Goal: Task Accomplishment & Management: Manage account settings

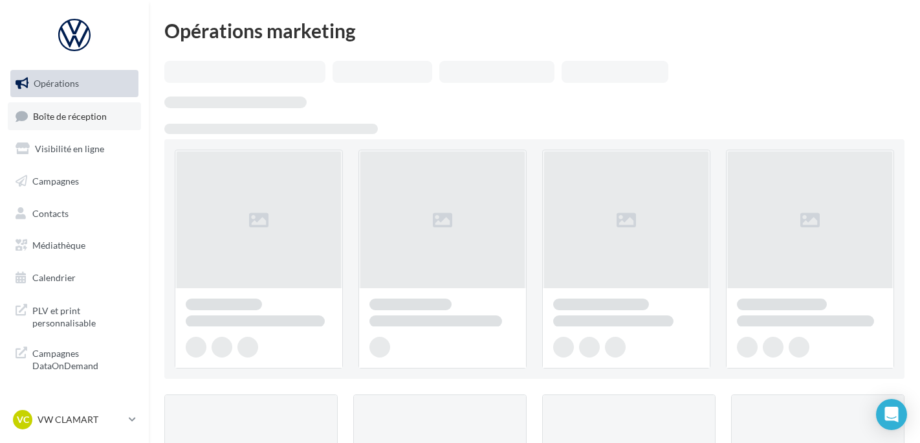
click at [102, 113] on span "Boîte de réception" at bounding box center [70, 115] width 74 height 11
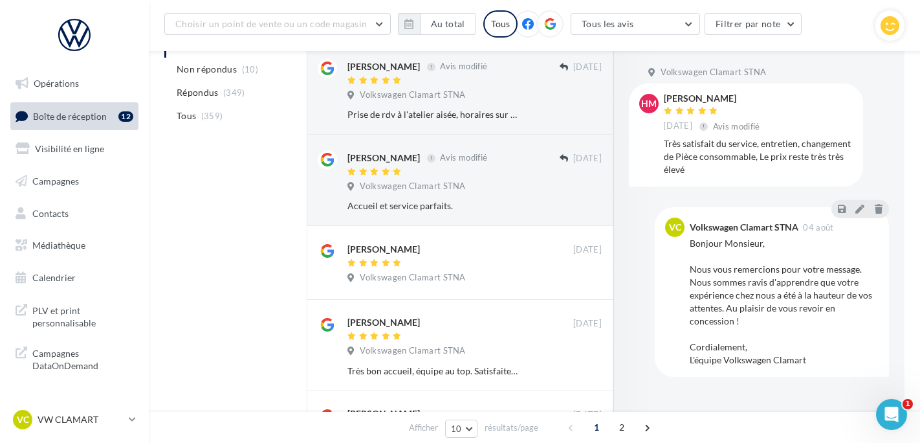
scroll to position [334, 0]
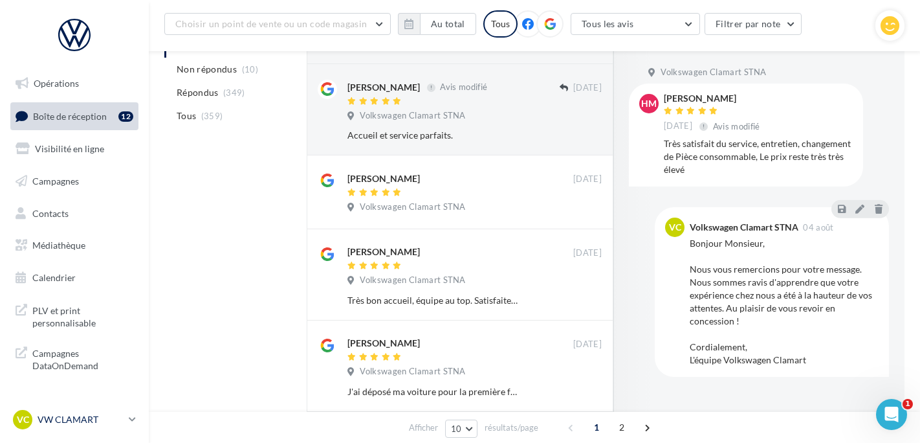
click at [34, 425] on div "VC VW CLAMART vw-cla-ale" at bounding box center [68, 419] width 111 height 19
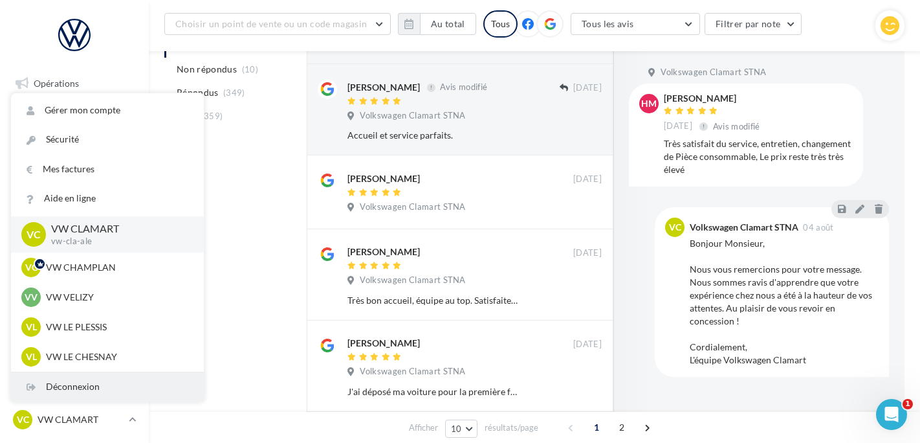
click at [52, 382] on div "Déconnexion" at bounding box center [107, 386] width 193 height 29
